Goal: Find specific page/section: Find specific page/section

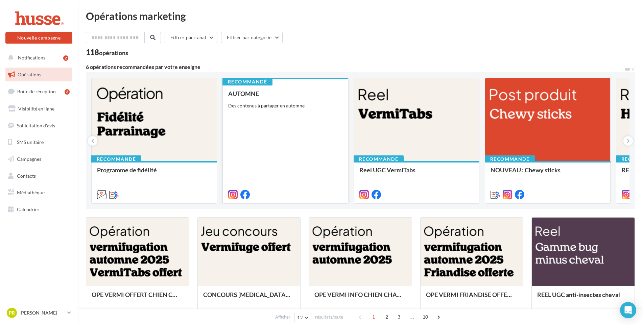
click at [277, 136] on div "AUTOMNE Des contenus à partager en automne" at bounding box center [285, 143] width 114 height 107
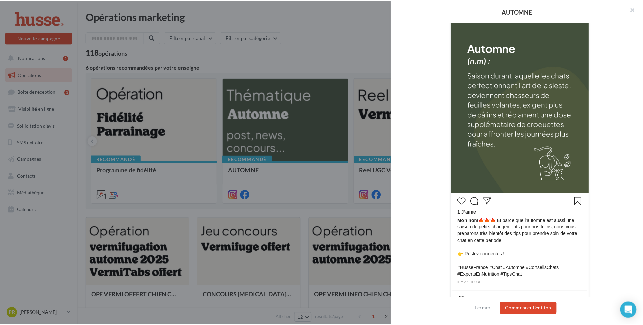
scroll to position [164, 0]
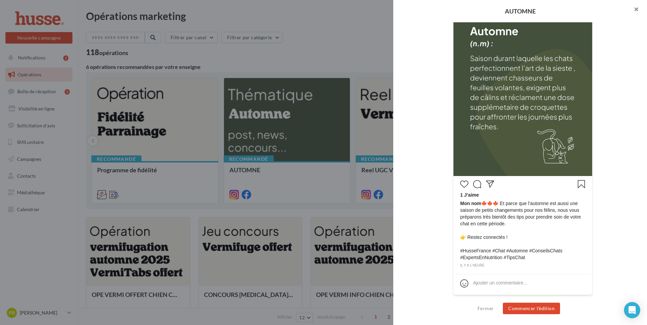
click at [638, 10] on button "button" at bounding box center [633, 10] width 27 height 20
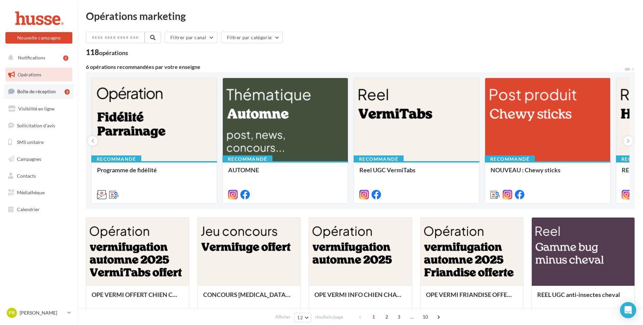
click at [31, 94] on span "Boîte de réception" at bounding box center [36, 92] width 39 height 6
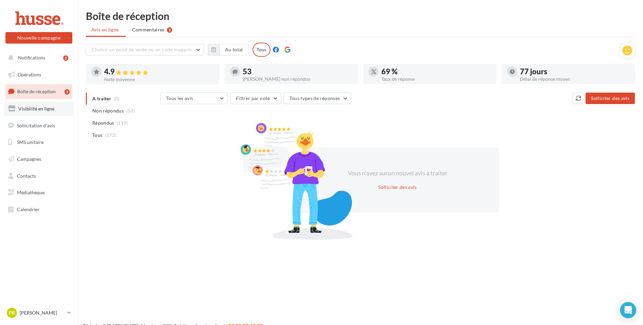
click at [51, 110] on span "Visibilité en ligne" at bounding box center [36, 109] width 36 height 6
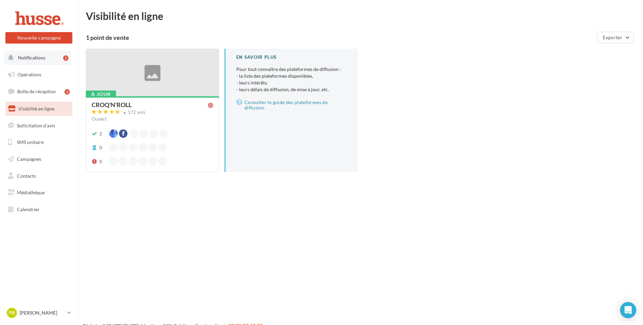
click at [33, 60] on span "Notifications" at bounding box center [31, 58] width 27 height 6
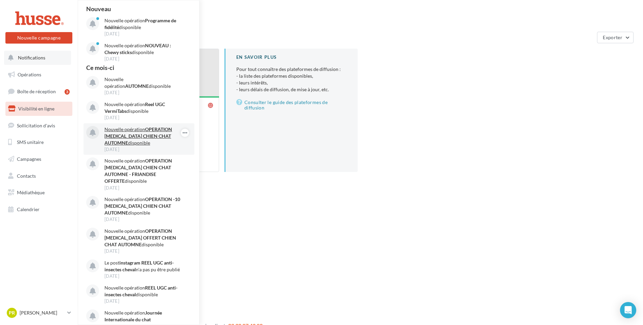
click at [126, 138] on strong "OPERATION VERMIFUGE CHIEN CHAT AUTOMNE" at bounding box center [139, 136] width 68 height 19
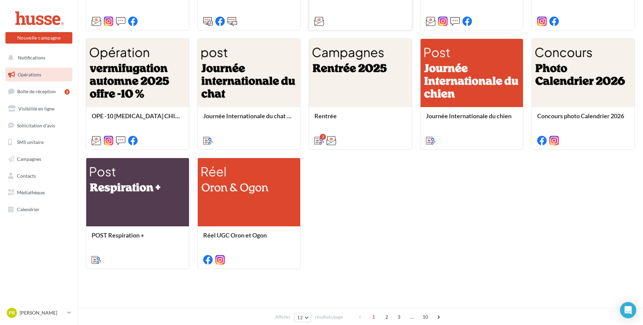
scroll to position [129, 0]
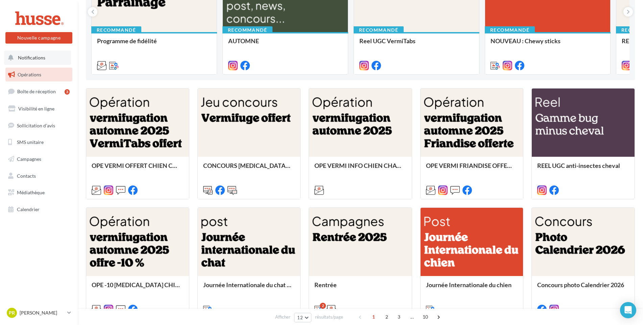
click at [44, 56] on button "Notifications" at bounding box center [37, 58] width 67 height 14
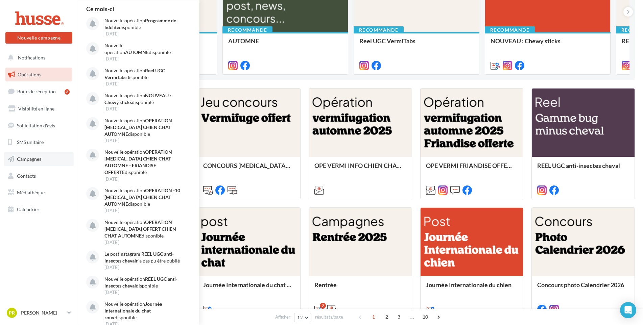
click at [45, 161] on link "Campagnes" at bounding box center [39, 159] width 70 height 14
